Goal: Obtain resource: Obtain resource

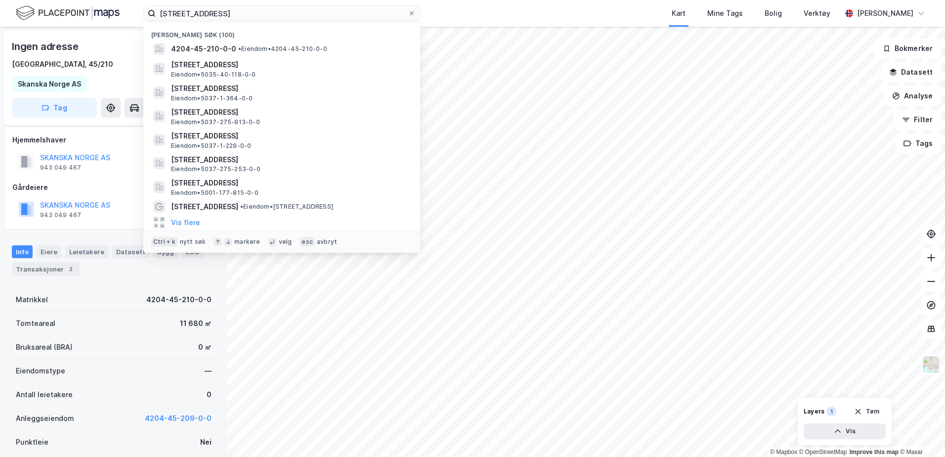
scroll to position [30, 0]
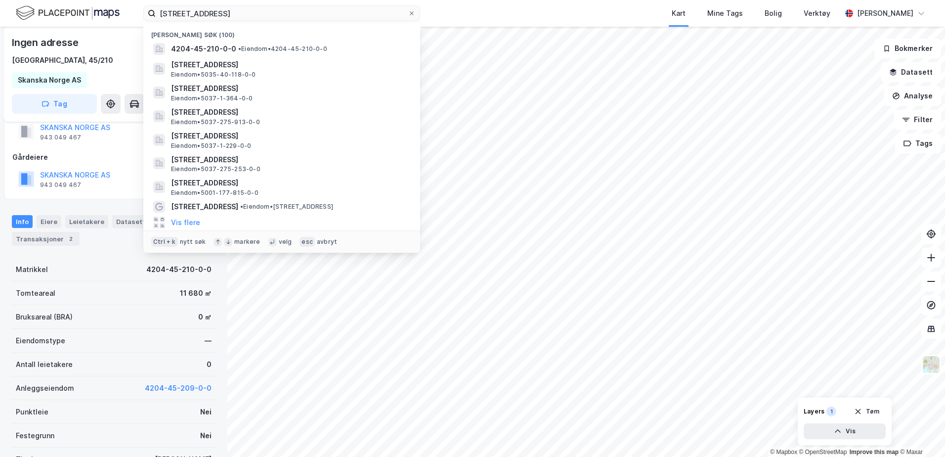
click at [138, 9] on div "45/210, kristiansand Nylige søk [PHONE_NUMBER] • Eiendom • 4204-45-210-0-0 [STR…" at bounding box center [472, 13] width 945 height 27
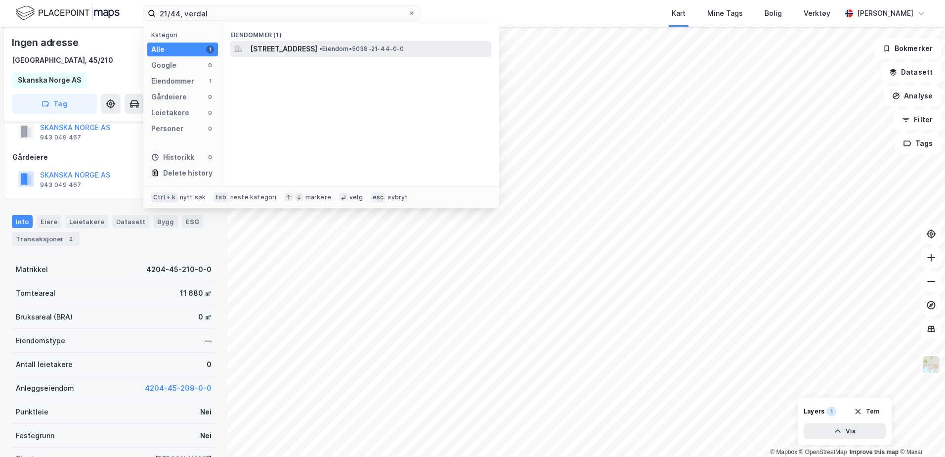
type input "21/44, verdal"
click at [317, 47] on span "[STREET_ADDRESS]" at bounding box center [283, 49] width 67 height 12
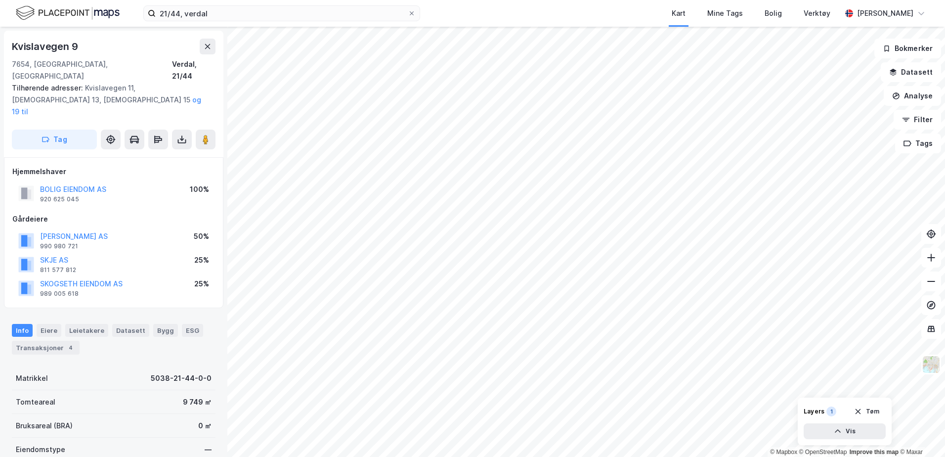
scroll to position [30, 0]
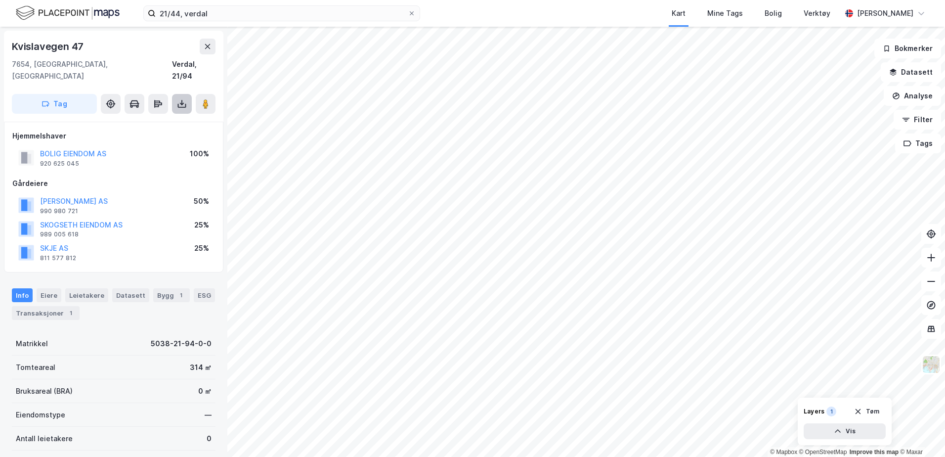
click at [182, 100] on icon at bounding box center [181, 102] width 1 height 5
click at [159, 120] on div "Last ned grunnbok" at bounding box center [132, 124] width 57 height 8
